Goal: Task Accomplishment & Management: Complete application form

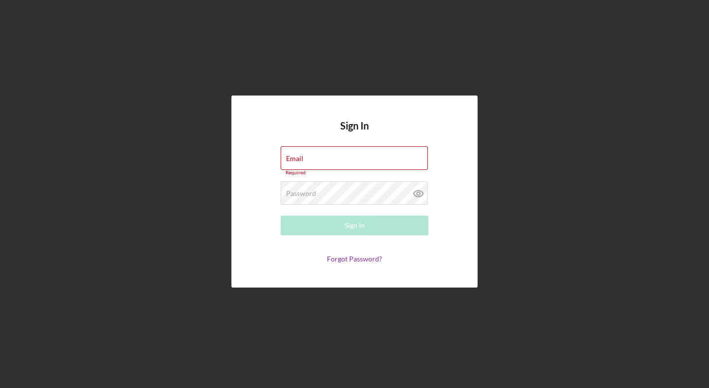
type input "[PERSON_NAME][EMAIL_ADDRESS][DOMAIN_NAME]"
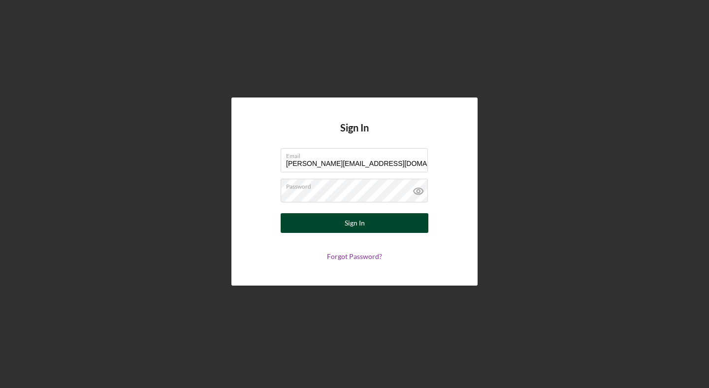
click at [355, 228] on div "Sign In" at bounding box center [355, 223] width 20 height 20
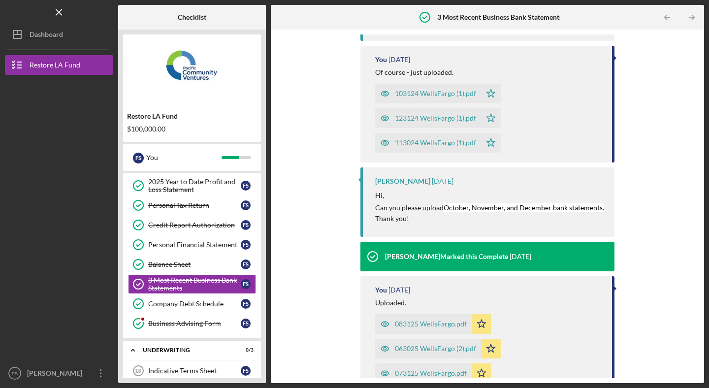
scroll to position [739, 0]
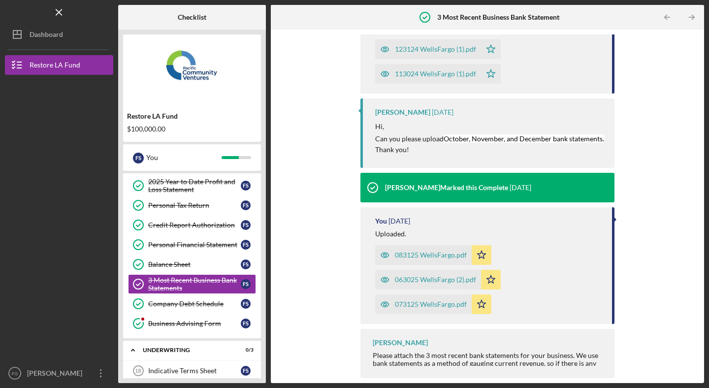
click at [660, 342] on div "Upload Request Icon/Message Comment [PERSON_NAME] 41 seconds ago Hi, Do you hav…" at bounding box center [488, 206] width 424 height 344
click at [197, 322] on div "Business Advising Form" at bounding box center [194, 324] width 93 height 8
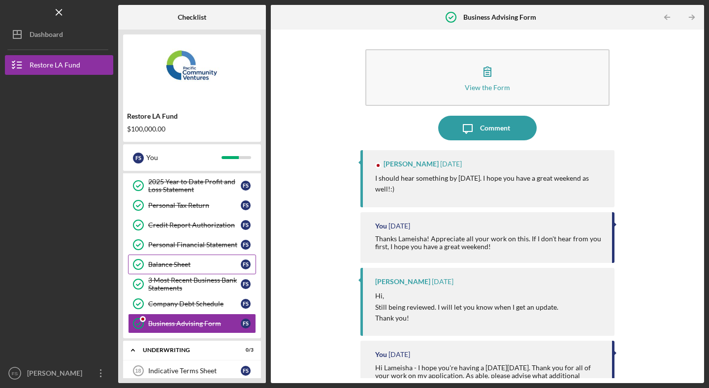
click at [190, 262] on div "Balance Sheet" at bounding box center [194, 265] width 93 height 8
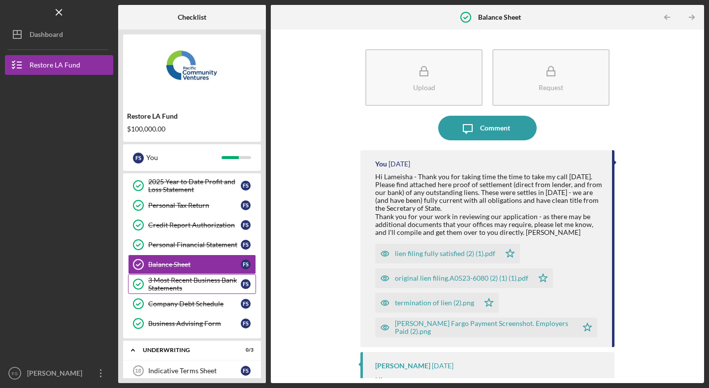
click at [183, 282] on div "3 Most Recent Business Bank Statements" at bounding box center [194, 284] width 93 height 16
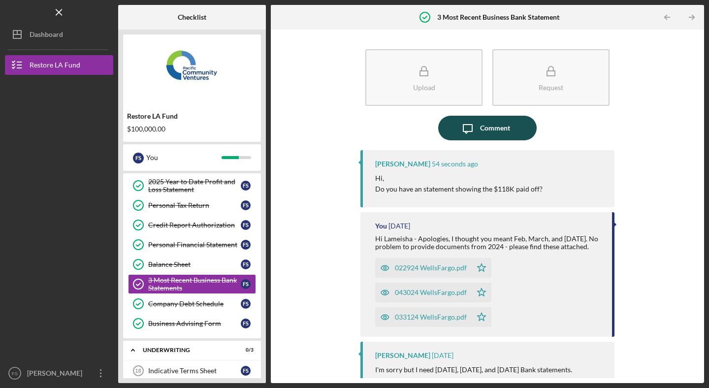
click at [503, 129] on div "Comment" at bounding box center [495, 128] width 30 height 25
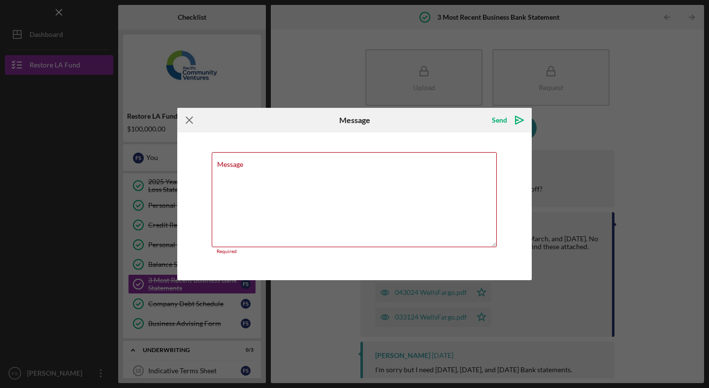
click at [196, 121] on icon "Icon/Menu Close" at bounding box center [189, 120] width 25 height 25
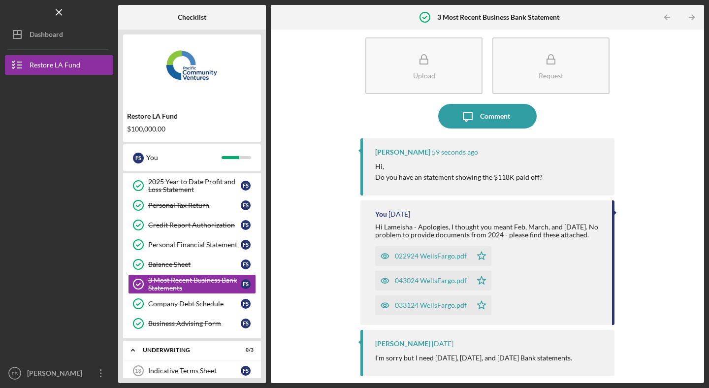
scroll to position [20, 0]
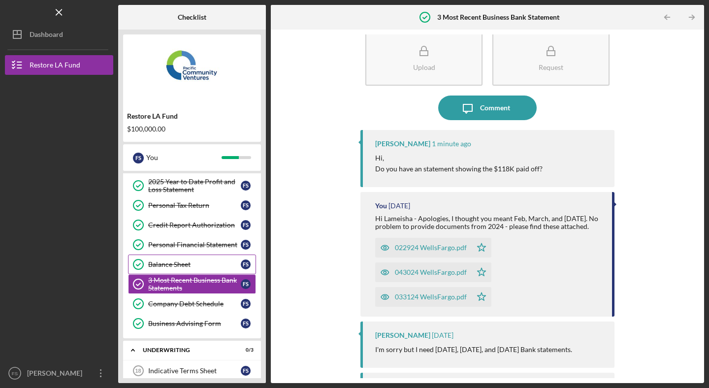
click at [198, 266] on div "Balance Sheet" at bounding box center [194, 265] width 93 height 8
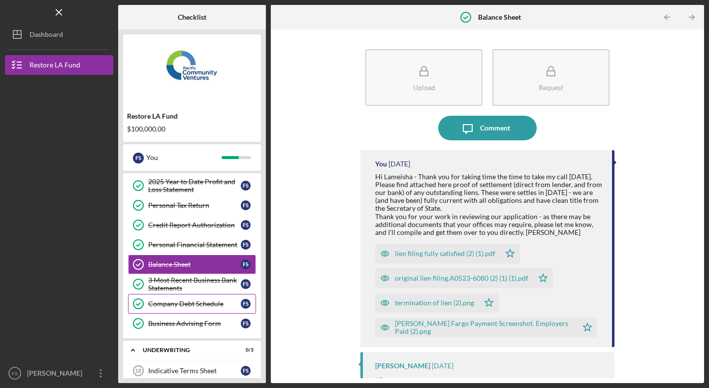
click at [189, 300] on div "Company Debt Schedule" at bounding box center [194, 304] width 93 height 8
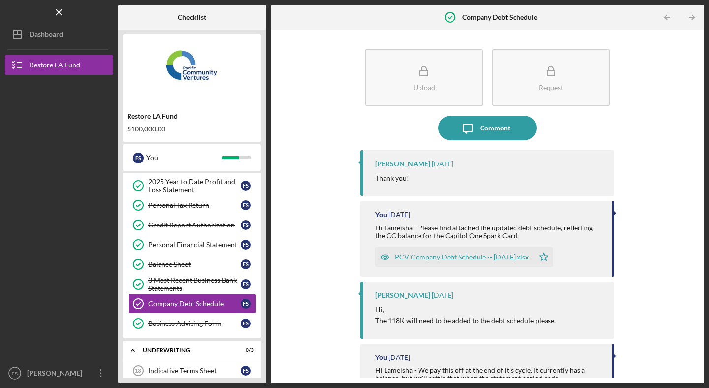
click at [419, 255] on div "PCV Company Debt Schedule -- [DATE].xlsx" at bounding box center [462, 257] width 134 height 8
drag, startPoint x: 403, startPoint y: 165, endPoint x: 374, endPoint y: 164, distance: 28.6
click at [374, 164] on div "Lameisha Williams 1 week ago Thank you!" at bounding box center [488, 173] width 254 height 46
copy div "Lameisha"
click at [483, 128] on div "Comment" at bounding box center [495, 128] width 30 height 25
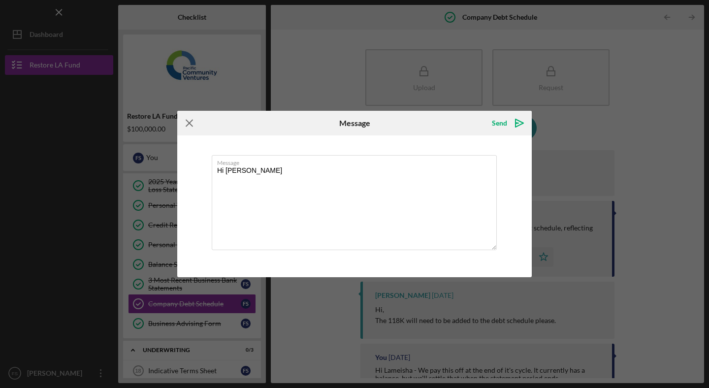
type textarea "Hi Lameisha - Ab"
click at [196, 122] on icon "Icon/Menu Close" at bounding box center [189, 123] width 25 height 25
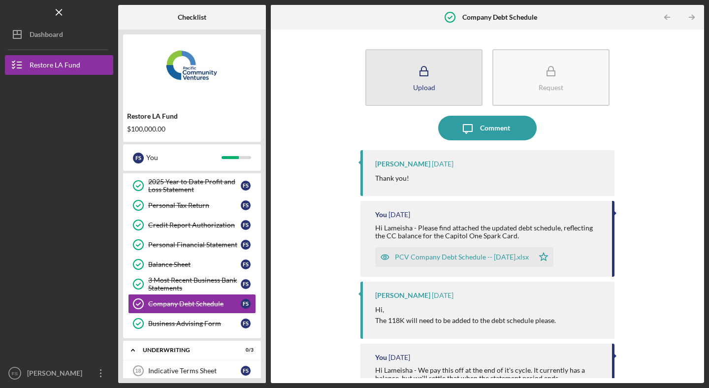
click at [450, 88] on button "Upload" at bounding box center [423, 77] width 117 height 57
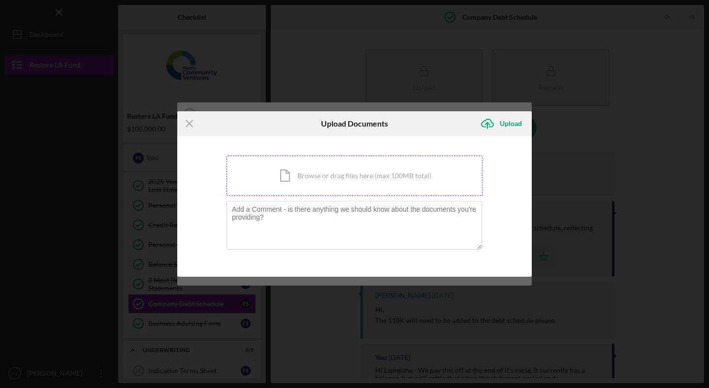
click at [300, 174] on div "Icon/Document Browse or drag files here (max 100MB total) Tap to choose files o…" at bounding box center [355, 176] width 256 height 40
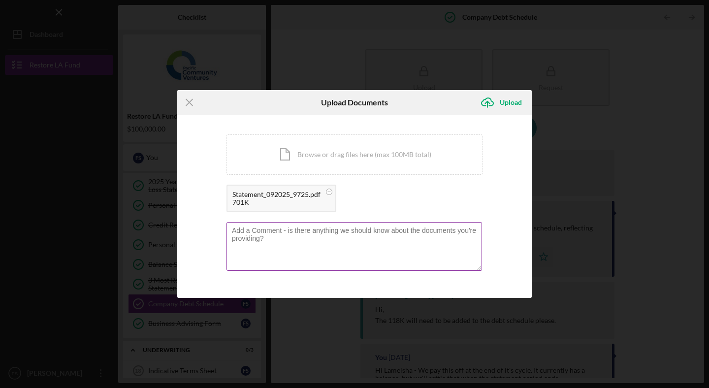
click at [265, 233] on textarea at bounding box center [355, 246] width 256 height 48
paste textarea "Lameisha"
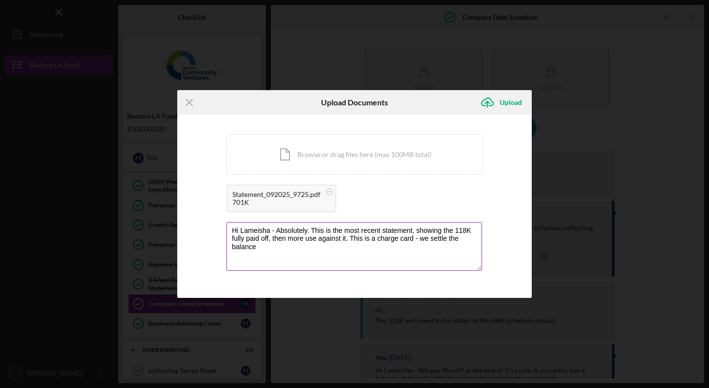
click at [415, 240] on textarea "Hi Lameisha - Absolutely. This is the most recent statement, showing the 118K f…" at bounding box center [355, 246] width 256 height 48
click at [336, 244] on textarea "Hi Lameisha - Absolutely. This is the most recent statement, showing the 118K f…" at bounding box center [355, 246] width 256 height 48
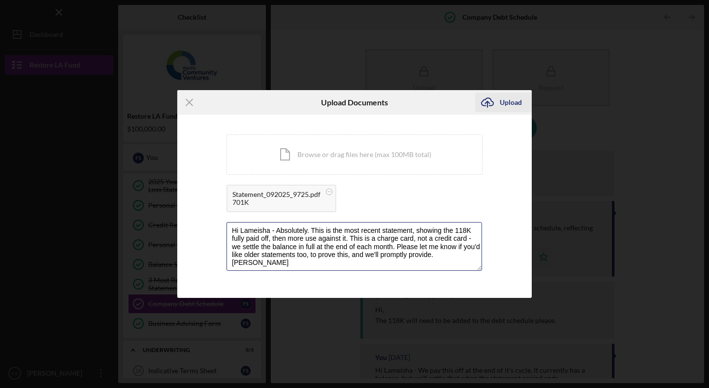
type textarea "Hi Lameisha - Absolutely. This is the most recent statement, showing the 118K f…"
click at [499, 103] on icon "Icon/Upload" at bounding box center [487, 102] width 25 height 25
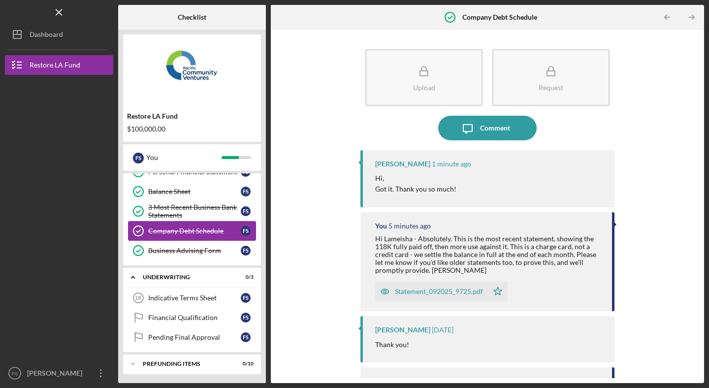
scroll to position [193, 0]
click at [186, 361] on div "Prefunding Items" at bounding box center [196, 363] width 106 height 6
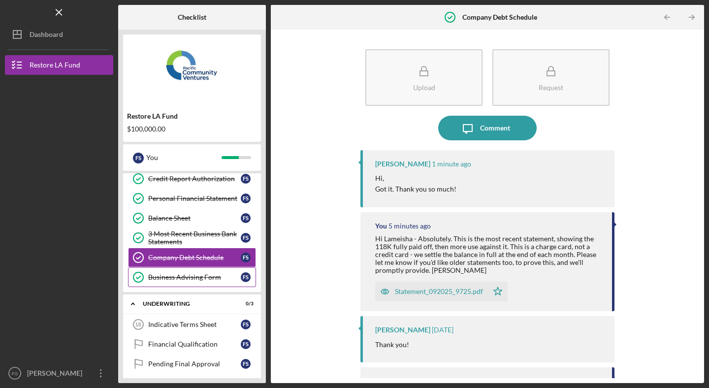
scroll to position [194, 0]
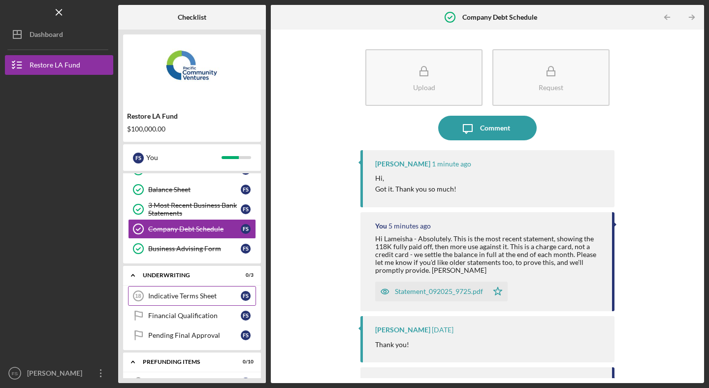
click at [194, 295] on div "Indicative Terms Sheet" at bounding box center [194, 296] width 93 height 8
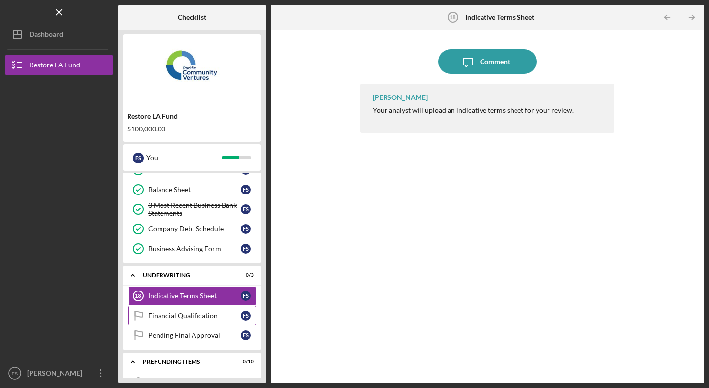
click at [189, 318] on div "Financial Qualification" at bounding box center [194, 316] width 93 height 8
